Goal: Information Seeking & Learning: Check status

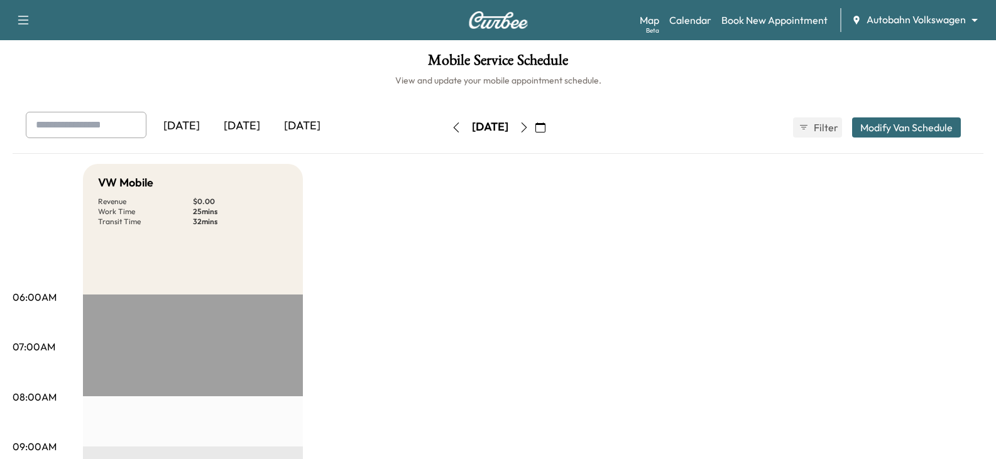
click at [249, 128] on div "[DATE]" at bounding box center [242, 126] width 60 height 29
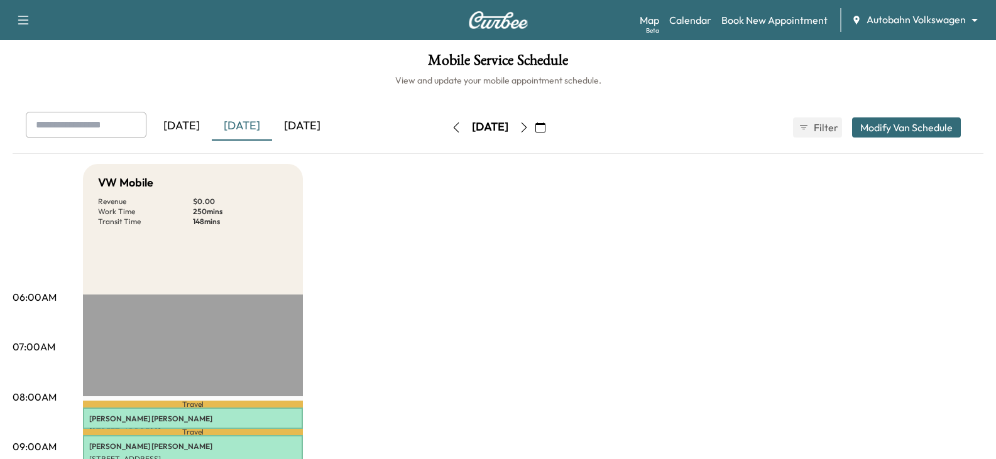
click at [913, 32] on div "Support Log Out Map Beta Calendar Book New Appointment Autobahn Volkswagen ****…" at bounding box center [498, 20] width 996 height 40
click at [949, 12] on div "Map Beta Calendar Book New Appointment Autobahn Volkswagen ******** ​" at bounding box center [813, 20] width 346 height 24
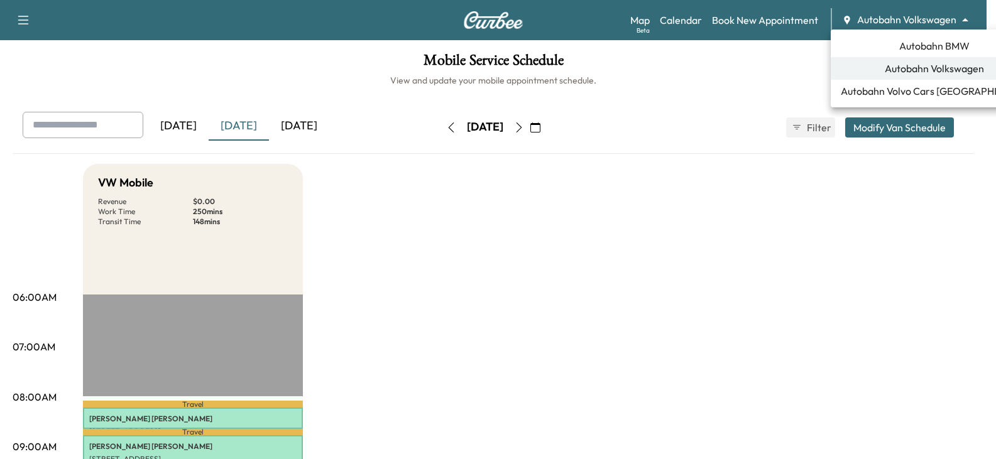
click at [949, 21] on body "Support Log Out Map Beta Calendar Book New Appointment Autobahn Volkswagen ****…" at bounding box center [498, 229] width 996 height 459
click at [928, 48] on span "Autobahn BMW" at bounding box center [934, 45] width 70 height 15
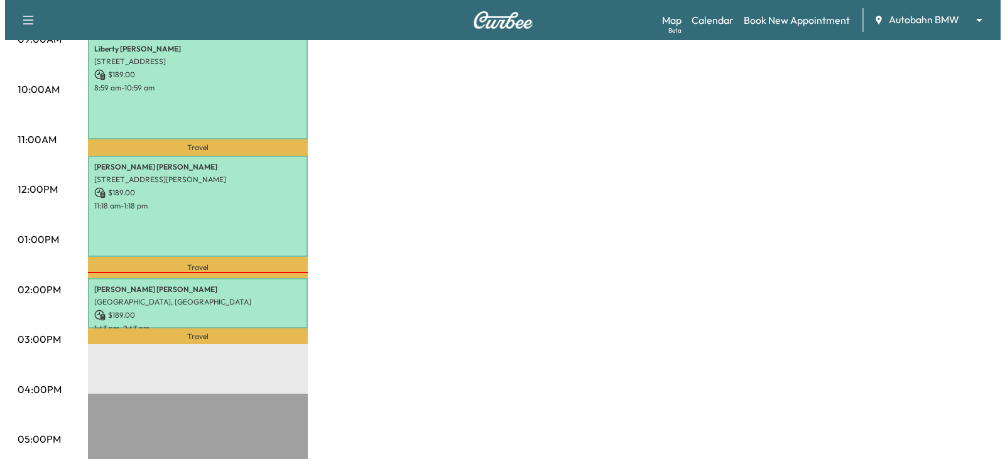
scroll to position [377, 0]
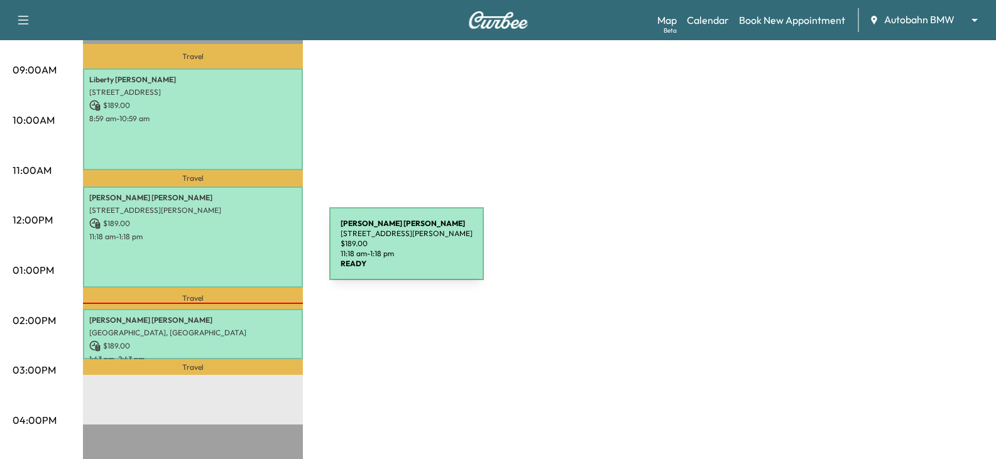
click at [236, 249] on div "[PERSON_NAME] [STREET_ADDRESS][PERSON_NAME] $ 189.00 11:18 am - 1:18 pm" at bounding box center [193, 238] width 220 height 102
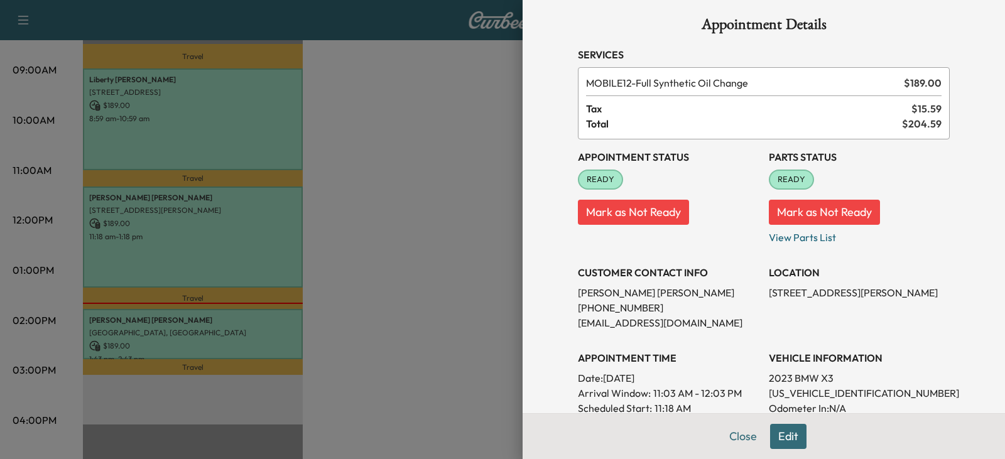
scroll to position [0, 0]
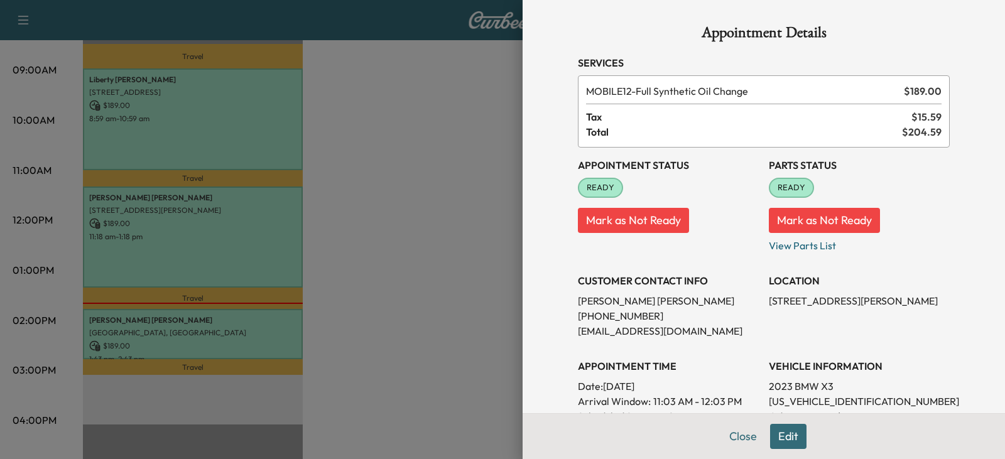
click at [586, 305] on p "[PERSON_NAME]" at bounding box center [668, 300] width 181 height 15
drag, startPoint x: 586, startPoint y: 305, endPoint x: 609, endPoint y: 305, distance: 23.2
click at [609, 305] on p "[PERSON_NAME]" at bounding box center [668, 300] width 181 height 15
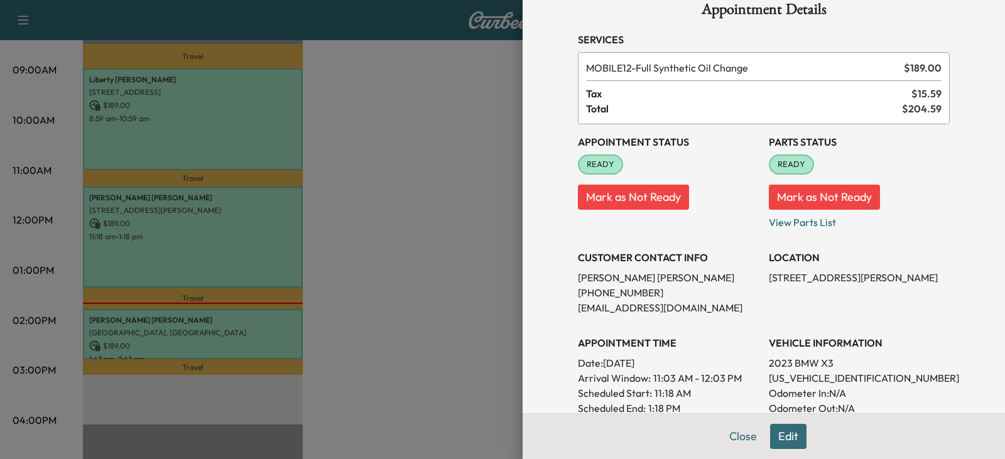
scroll to position [8, 0]
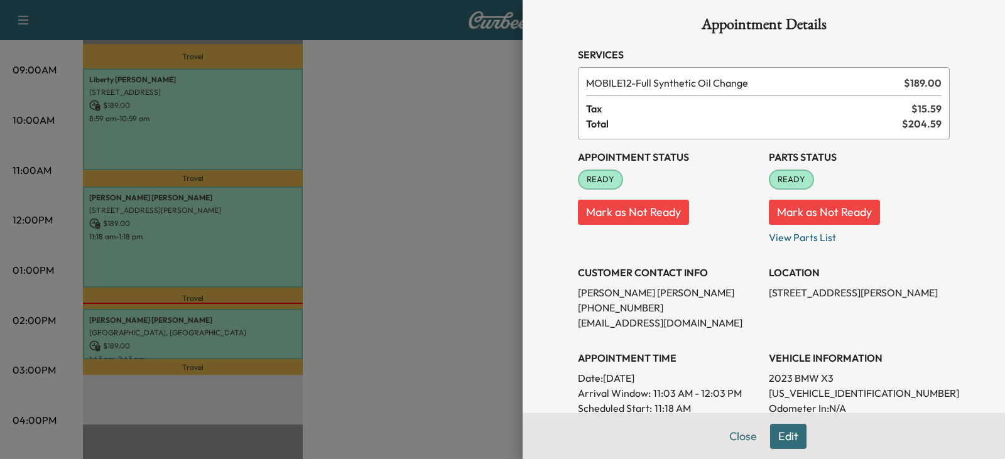
click at [594, 270] on h3 "CUSTOMER CONTACT INFO" at bounding box center [668, 272] width 181 height 15
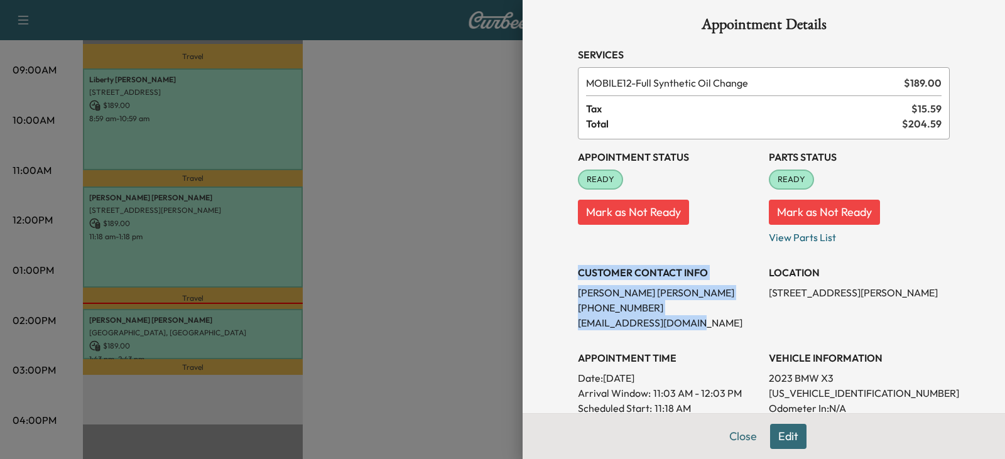
drag, startPoint x: 594, startPoint y: 270, endPoint x: 697, endPoint y: 317, distance: 112.7
click at [697, 317] on div "CUSTOMER CONTACT INFO [PERSON_NAME] [PHONE_NUMBER] [EMAIL_ADDRESS][DOMAIN_NAME]" at bounding box center [668, 292] width 181 height 75
click at [697, 317] on p "[EMAIL_ADDRESS][DOMAIN_NAME]" at bounding box center [668, 322] width 181 height 15
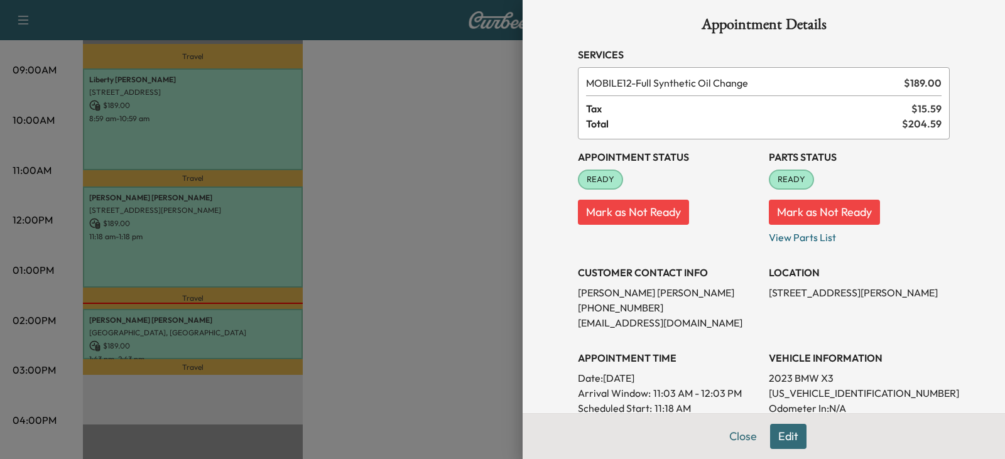
click at [608, 271] on h3 "CUSTOMER CONTACT INFO" at bounding box center [668, 272] width 181 height 15
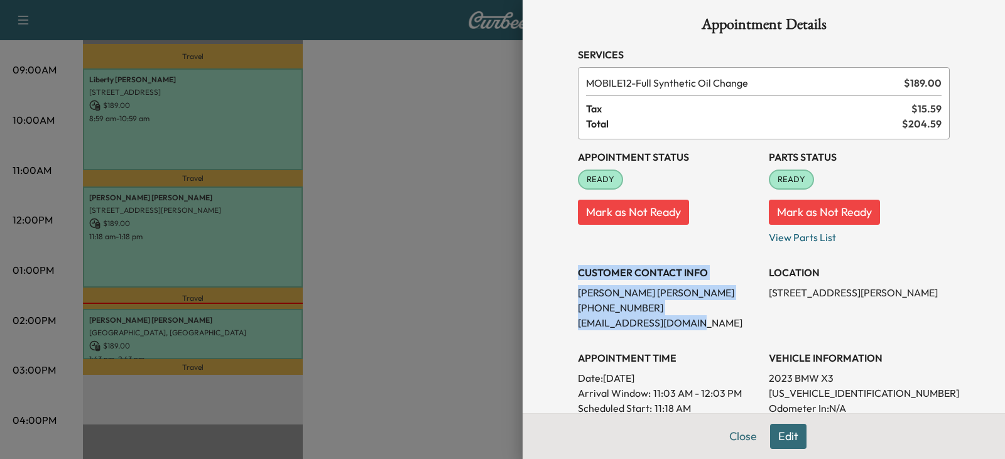
drag, startPoint x: 608, startPoint y: 271, endPoint x: 690, endPoint y: 319, distance: 95.2
click at [690, 319] on div "CUSTOMER CONTACT INFO [PERSON_NAME] [PHONE_NUMBER] [EMAIL_ADDRESS][DOMAIN_NAME]" at bounding box center [668, 292] width 181 height 75
click at [625, 295] on p "[PERSON_NAME]" at bounding box center [668, 292] width 181 height 15
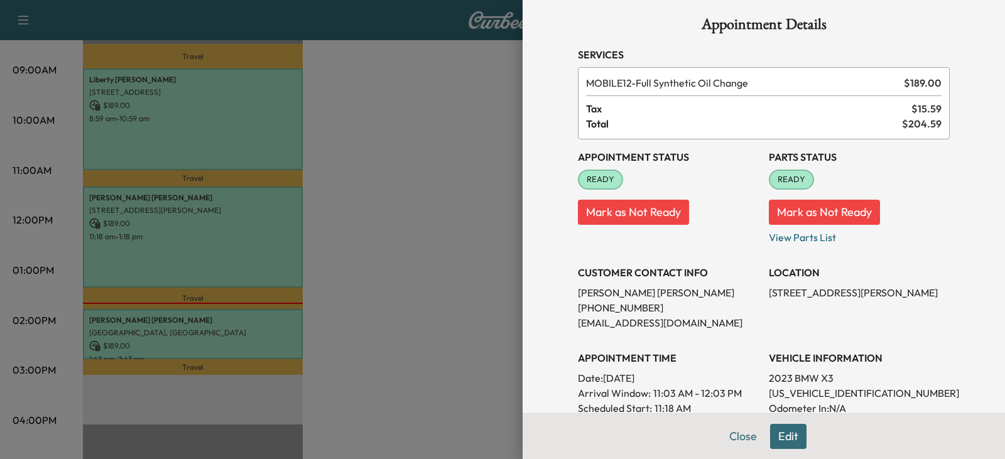
click at [592, 276] on h3 "CUSTOMER CONTACT INFO" at bounding box center [668, 272] width 181 height 15
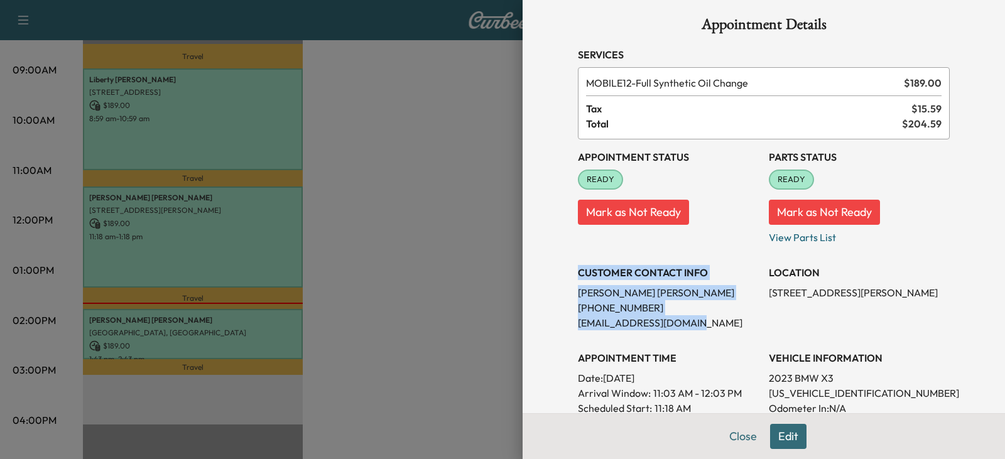
drag, startPoint x: 592, startPoint y: 276, endPoint x: 694, endPoint y: 320, distance: 110.6
click at [694, 320] on div "CUSTOMER CONTACT INFO [PERSON_NAME] [PHONE_NUMBER] [EMAIL_ADDRESS][DOMAIN_NAME]" at bounding box center [668, 292] width 181 height 75
click at [677, 322] on p "[EMAIL_ADDRESS][DOMAIN_NAME]" at bounding box center [668, 322] width 181 height 15
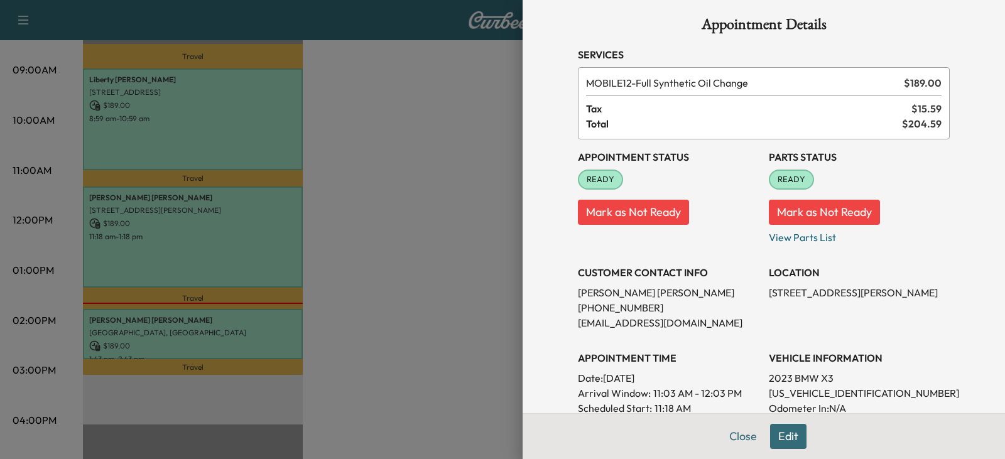
click at [583, 295] on p "[PERSON_NAME]" at bounding box center [668, 292] width 181 height 15
drag, startPoint x: 583, startPoint y: 295, endPoint x: 618, endPoint y: 307, distance: 36.6
click at [618, 307] on div "CUSTOMER CONTACT INFO [PERSON_NAME] [PHONE_NUMBER] [EMAIL_ADDRESS][DOMAIN_NAME]" at bounding box center [668, 292] width 181 height 75
copy div "[PERSON_NAME] [PHONE_NUMBER]"
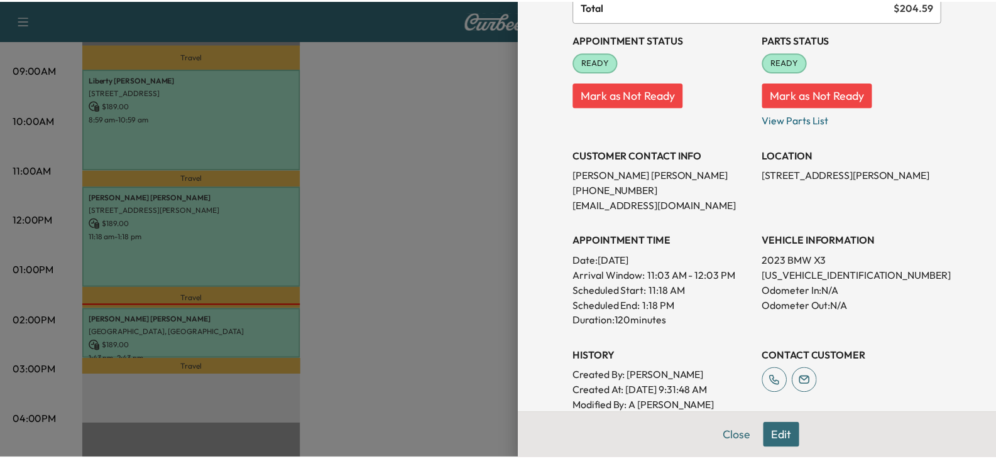
scroll to position [0, 0]
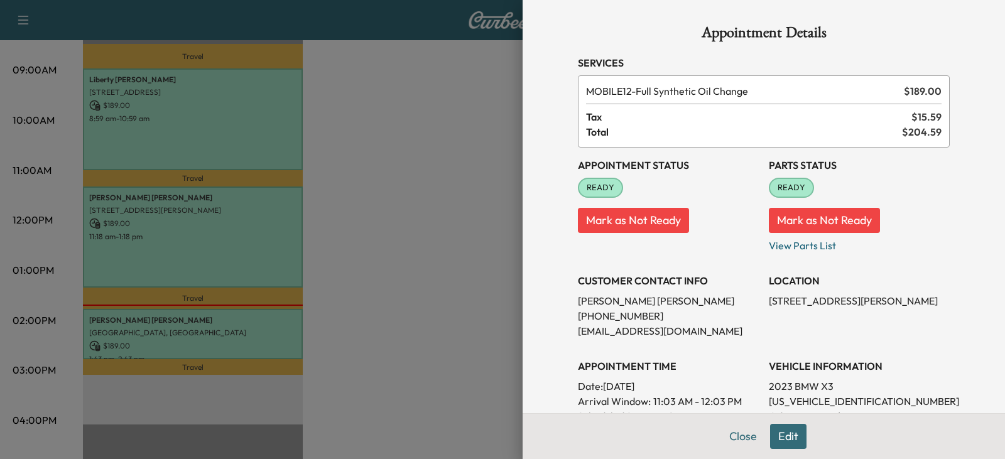
click at [410, 272] on div at bounding box center [502, 229] width 1005 height 459
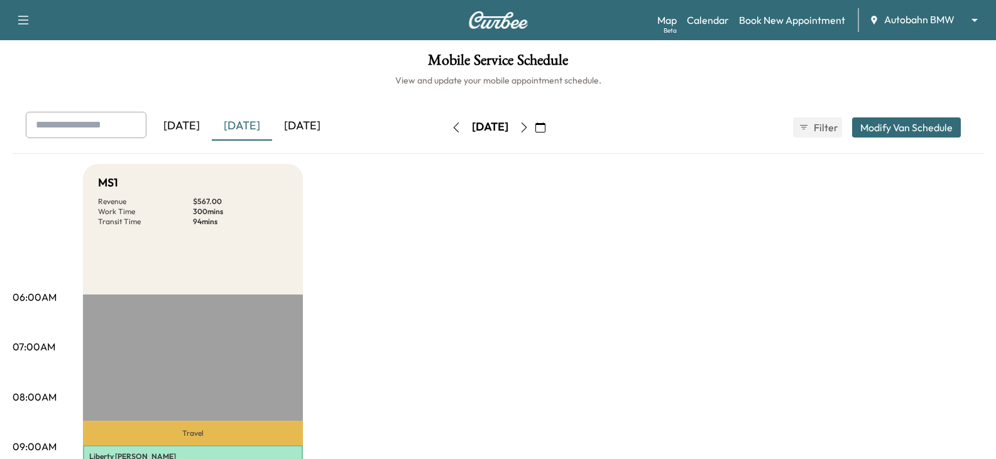
click at [545, 123] on icon "button" at bounding box center [540, 128] width 10 height 10
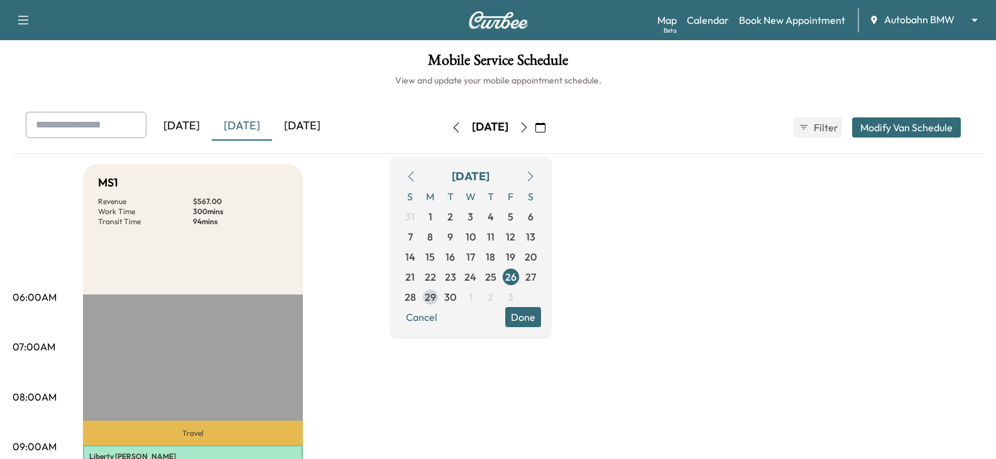
click at [436, 295] on span "29" at bounding box center [430, 297] width 11 height 15
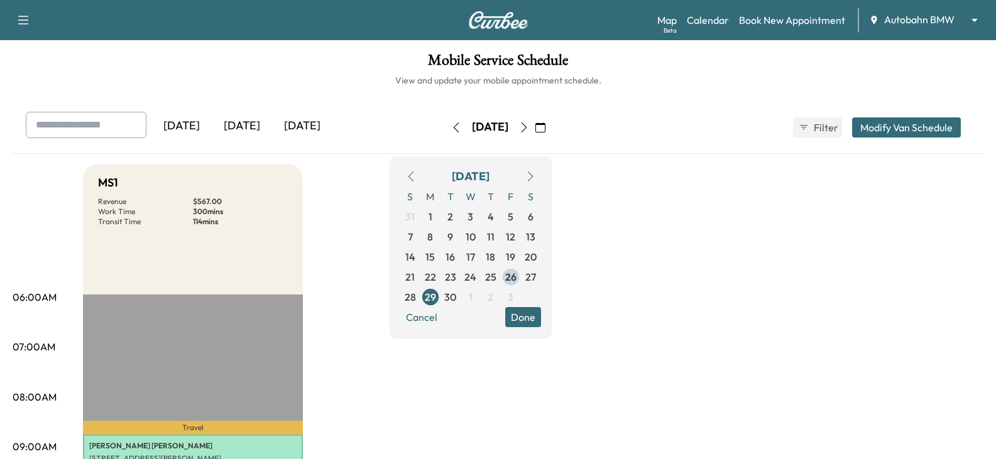
click at [461, 297] on span "30" at bounding box center [450, 297] width 20 height 20
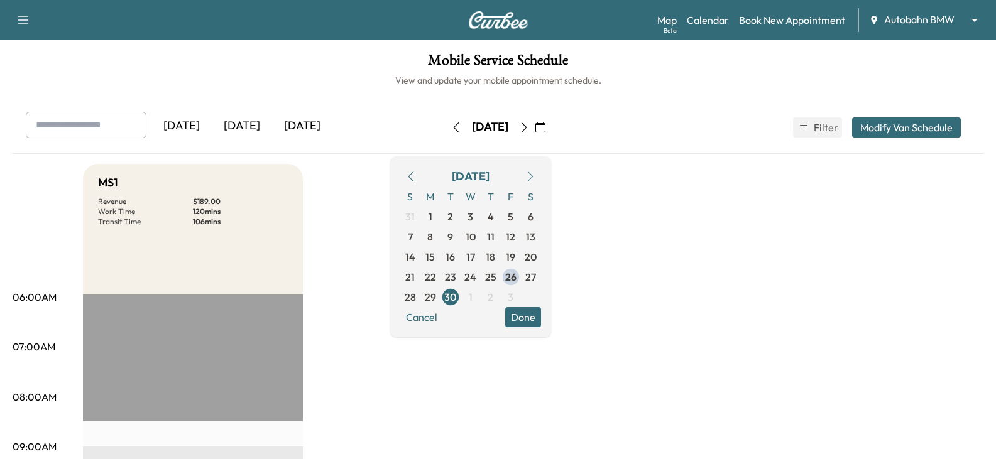
drag, startPoint x: 378, startPoint y: 301, endPoint x: 474, endPoint y: 294, distance: 96.4
drag, startPoint x: 560, startPoint y: 320, endPoint x: 494, endPoint y: 322, distance: 65.4
click at [541, 320] on button "Done" at bounding box center [523, 317] width 36 height 20
